Goal: Information Seeking & Learning: Understand process/instructions

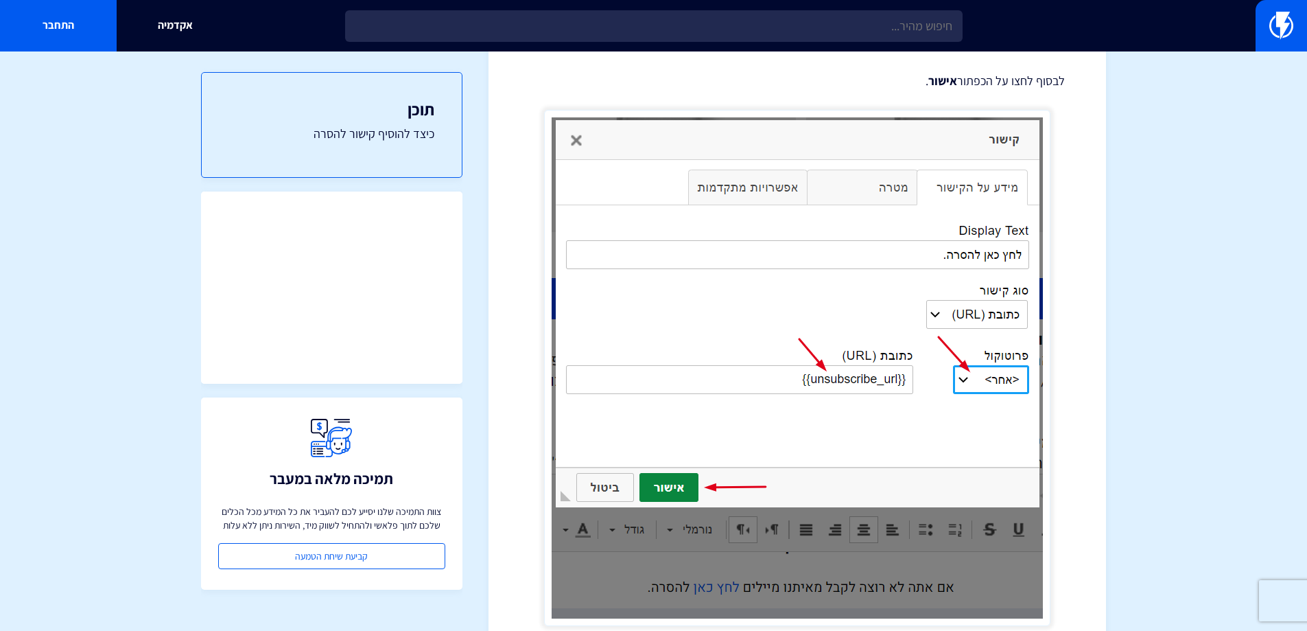
scroll to position [408, 0]
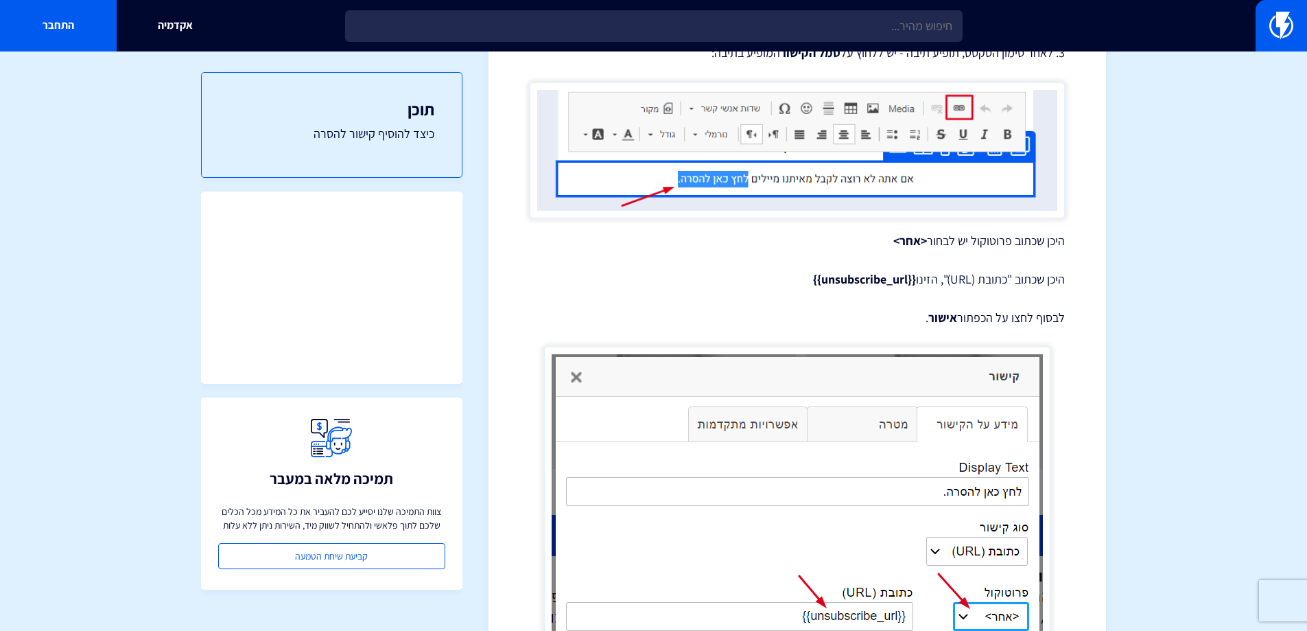
click at [883, 279] on strong "{{unsubscribe_url}}" at bounding box center [864, 279] width 103 height 16
click at [905, 281] on strong "{{unsubscribe_url}}" at bounding box center [864, 279] width 103 height 16
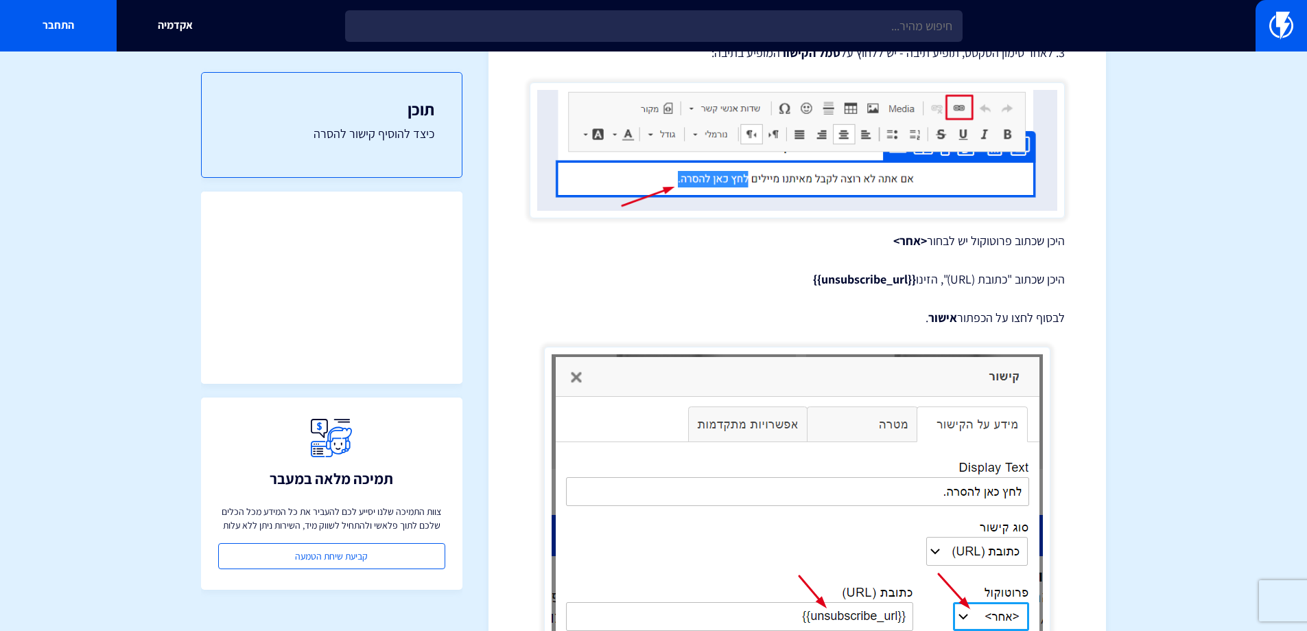
drag, startPoint x: 912, startPoint y: 282, endPoint x: 795, endPoint y: 276, distance: 116.8
click at [795, 276] on p "היכן שכתוב "כתובת (URL)", הזינו {{unsubscribe_url}}" at bounding box center [797, 279] width 535 height 18
copy strong "{{unsubscribe_url}}"
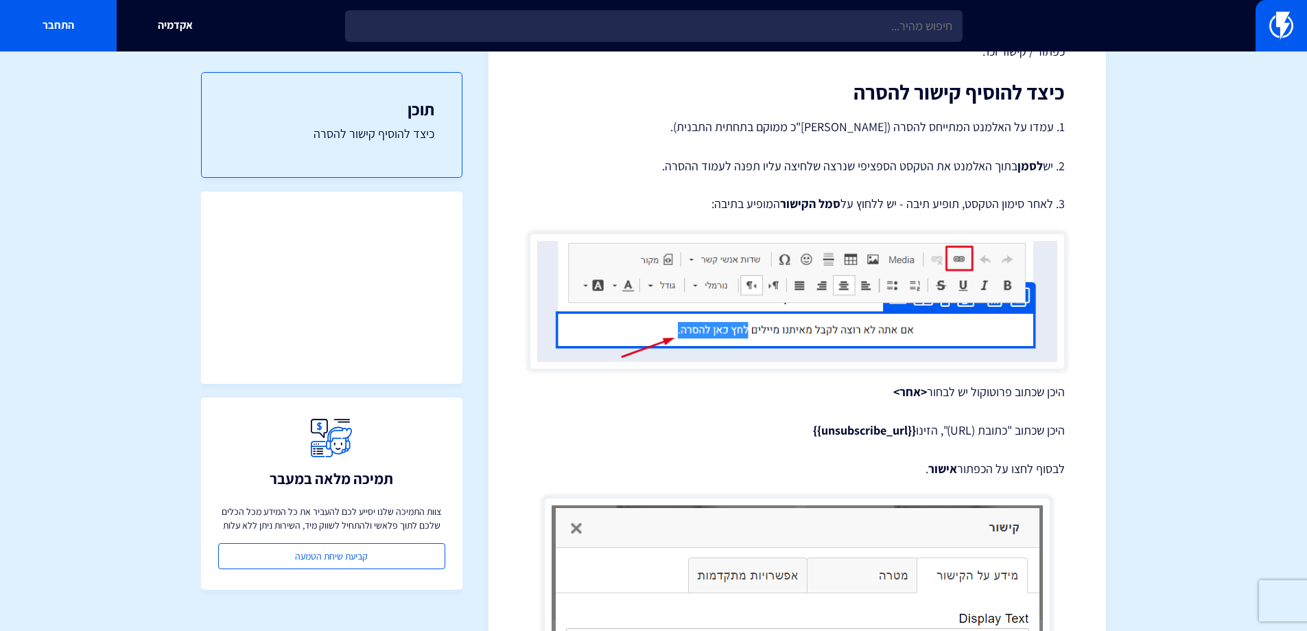
scroll to position [0, 0]
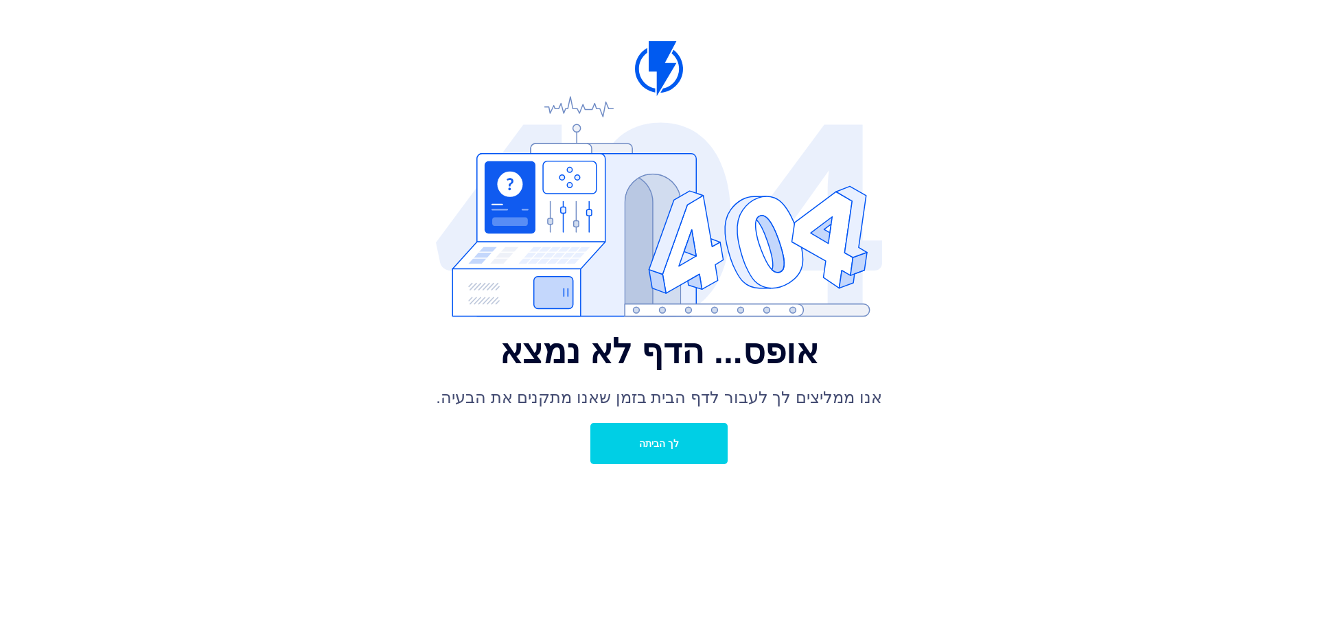
click at [629, 436] on link "לך הביתה" at bounding box center [658, 443] width 137 height 41
